Goal: Information Seeking & Learning: Understand process/instructions

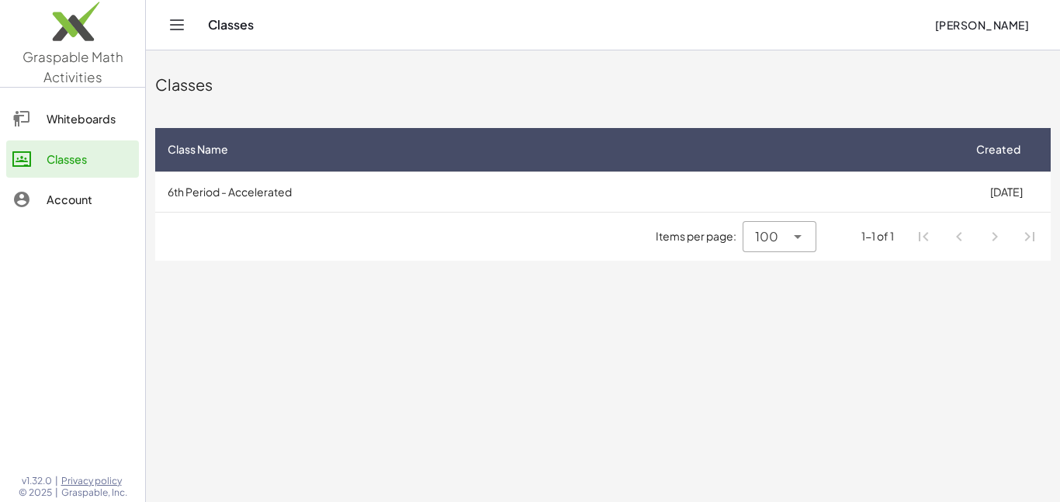
click at [93, 158] on div "Classes" at bounding box center [90, 159] width 86 height 19
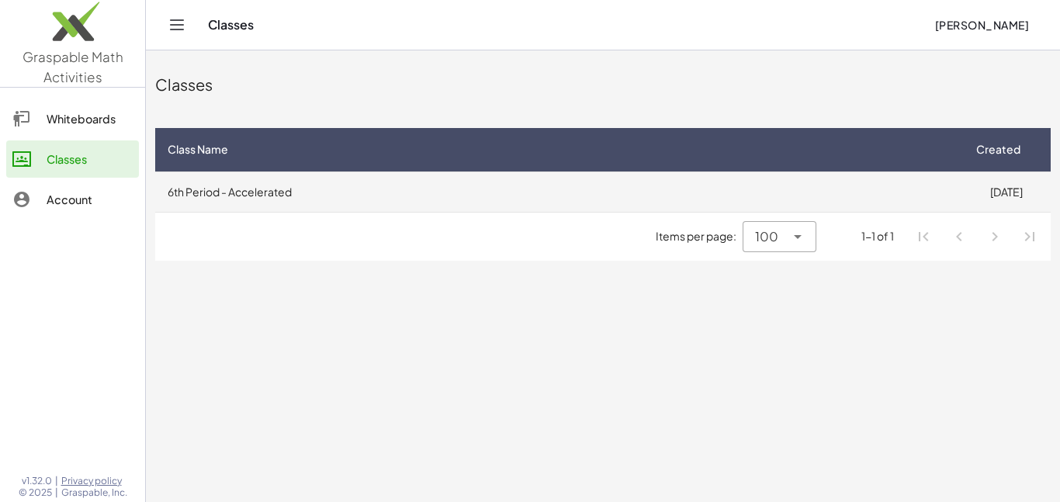
click at [294, 210] on td "6th Period - Accelerated" at bounding box center [558, 191] width 806 height 40
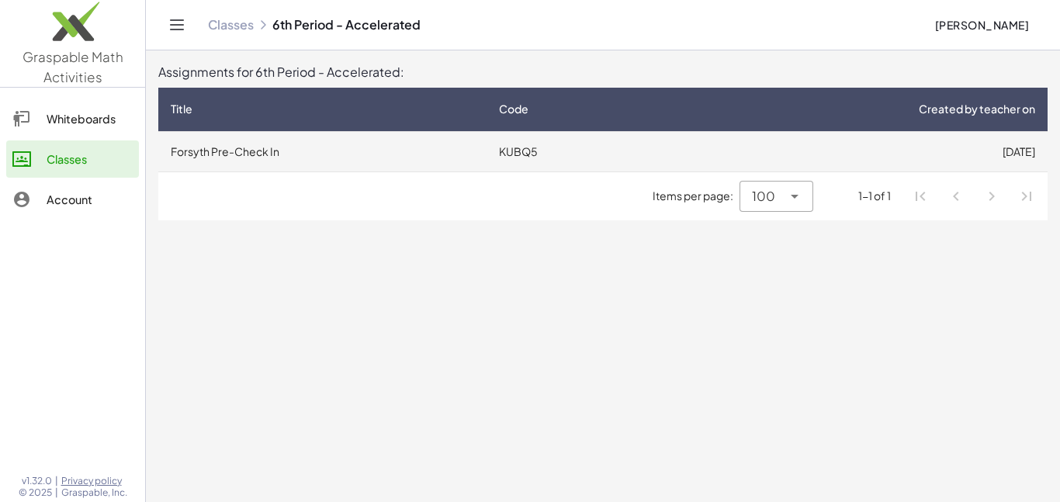
click at [287, 150] on td "Forsyth Pre-Check In" at bounding box center [322, 151] width 328 height 40
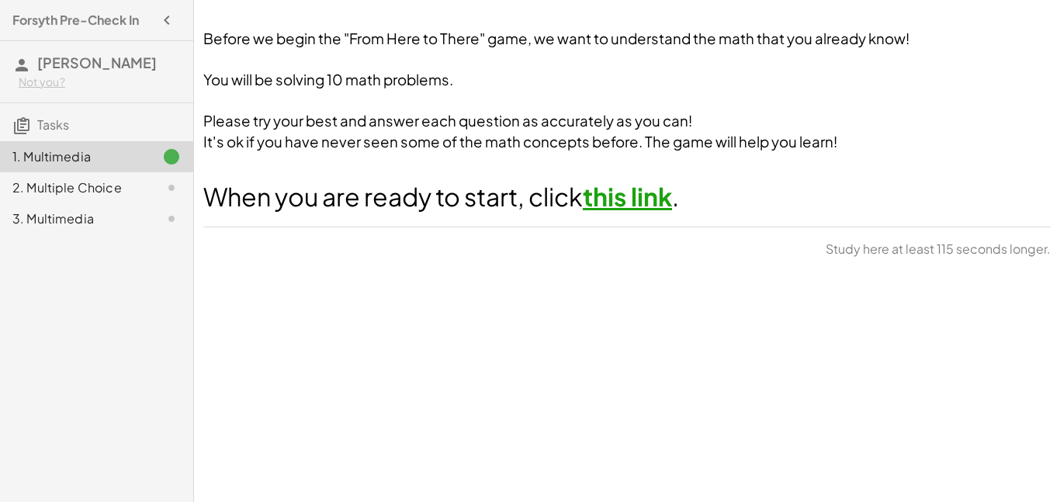
click at [602, 223] on div "Before we begin the "From Here to There" game, we want to understand the math t…" at bounding box center [627, 143] width 866 height 248
click at [603, 209] on link "this link" at bounding box center [627, 196] width 89 height 31
click at [170, 16] on icon "button" at bounding box center [167, 20] width 19 height 19
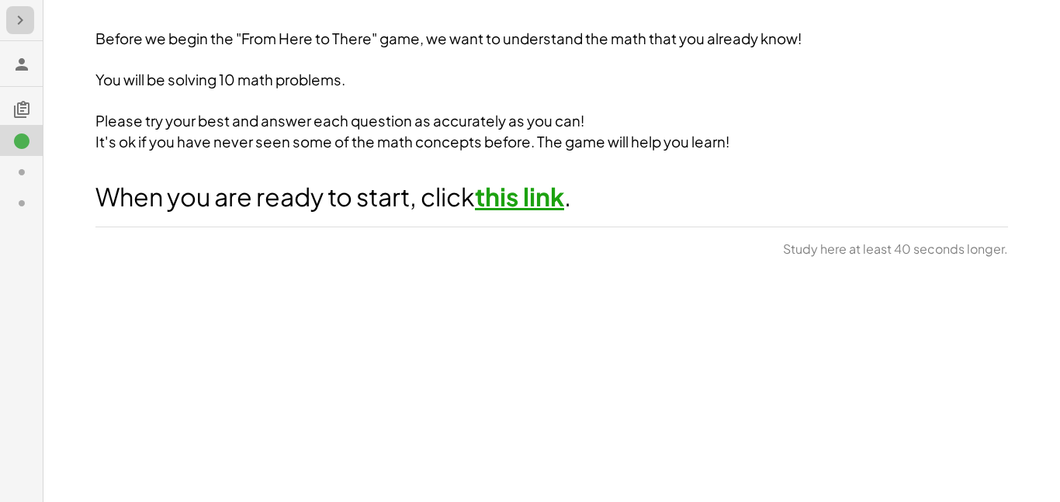
click at [29, 25] on button "button" at bounding box center [20, 20] width 28 height 28
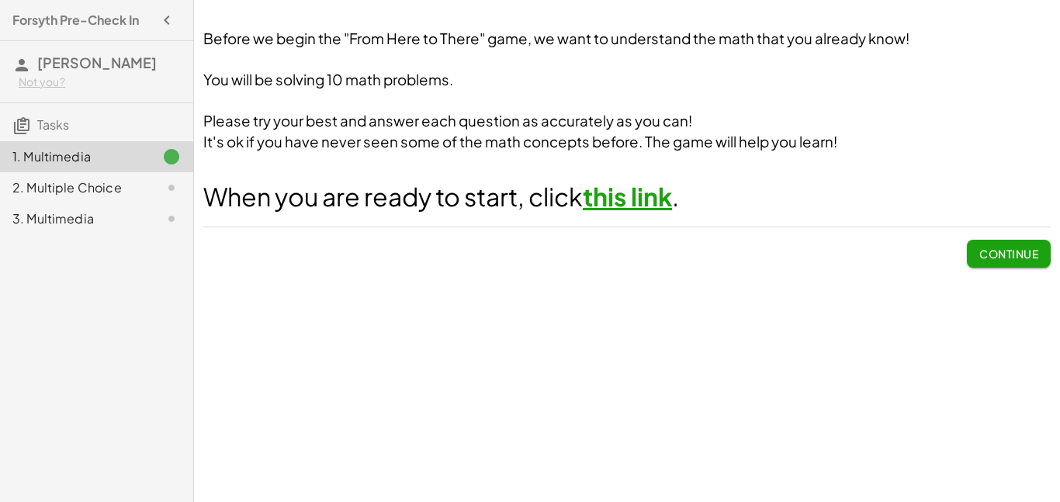
click at [1023, 262] on button "Continue" at bounding box center [1009, 254] width 84 height 28
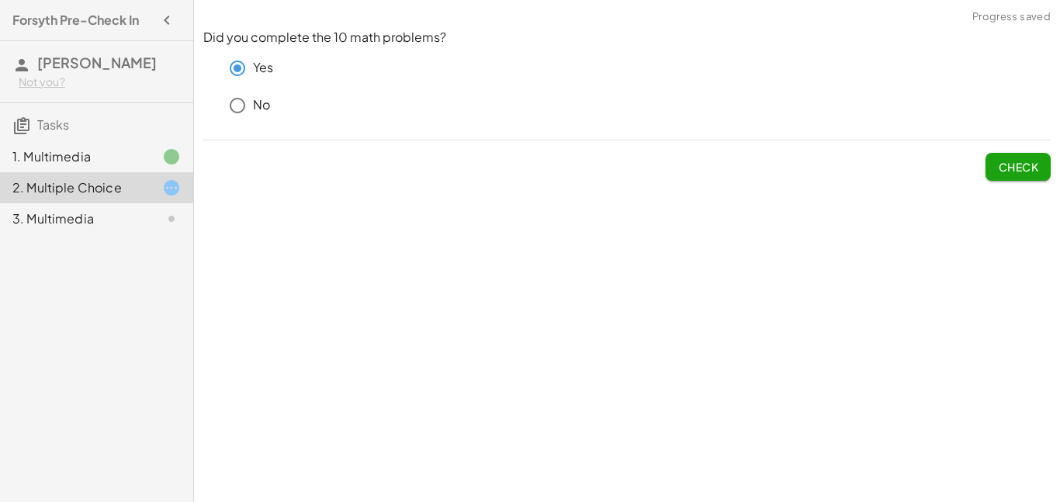
click at [1020, 158] on button "Check" at bounding box center [1018, 167] width 65 height 28
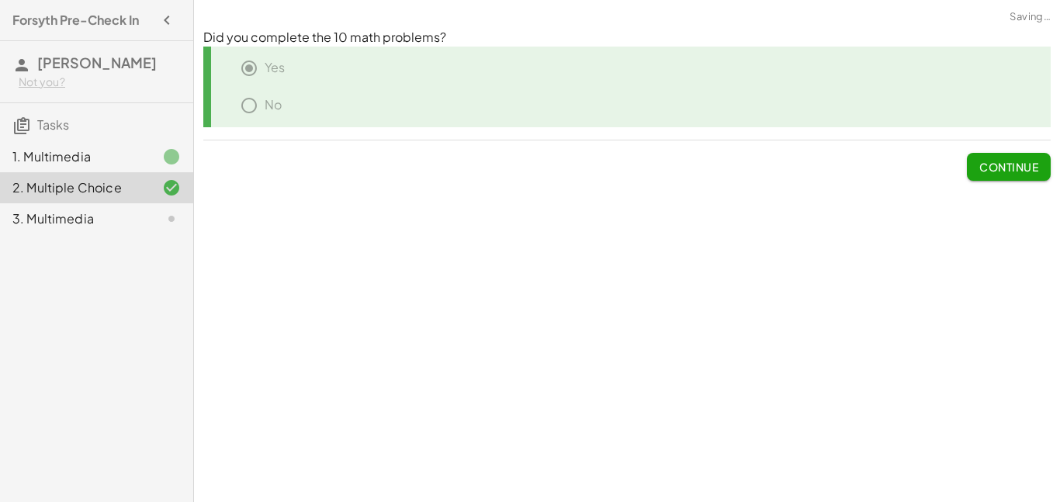
click at [1020, 168] on span "Continue" at bounding box center [1008, 167] width 59 height 14
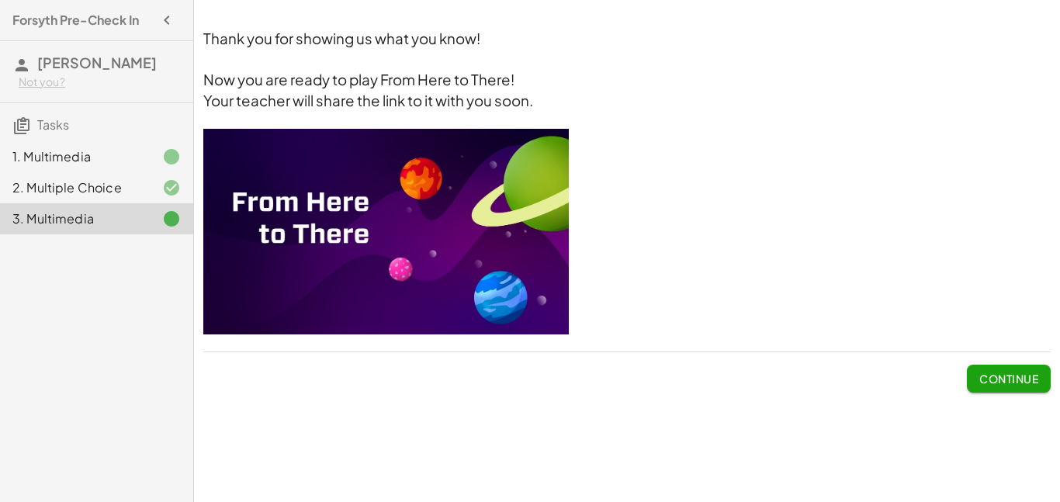
click at [983, 381] on span "Continue" at bounding box center [1008, 379] width 59 height 14
